Goal: Find specific page/section: Find specific page/section

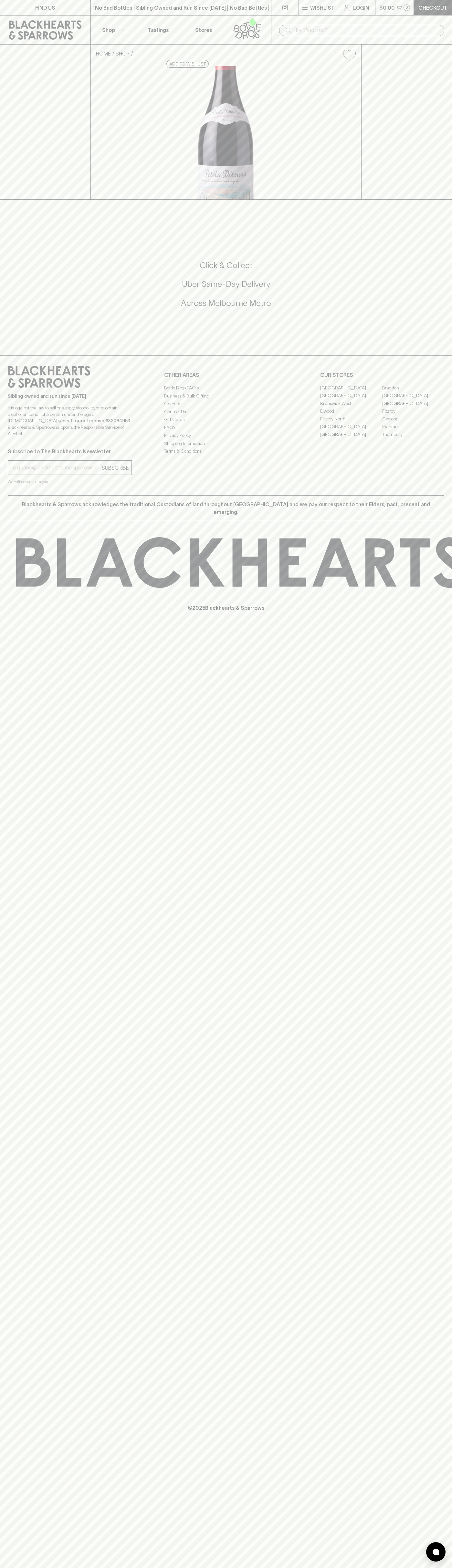
click at [351, 391] on link "[GEOGRAPHIC_DATA]" at bounding box center [351, 388] width 62 height 8
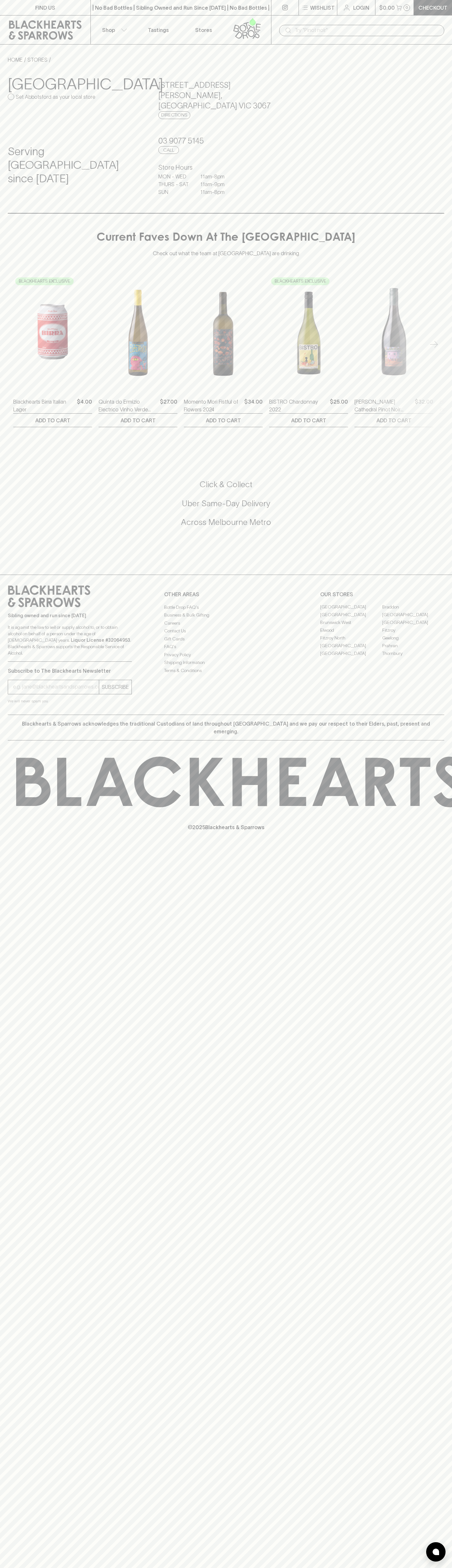
click at [385, 23] on div "​" at bounding box center [361, 30] width 181 height 29
click at [449, 1276] on div "FIND US | No Bad Bottles | Sibling Owned and Run Since [DATE] | No Bad Bottles …" at bounding box center [226, 784] width 452 height 1568
click at [71, 1567] on html "FIND US | No Bad Bottles | Sibling Owned and Run Since [DATE] | No Bad Bottles …" at bounding box center [226, 784] width 452 height 1568
click at [4, 539] on div "FIND US | No Bad Bottles | Sibling Owned and Run Since [DATE] | No Bad Bottles …" at bounding box center [226, 784] width 452 height 1568
